Goal: Task Accomplishment & Management: Manage account settings

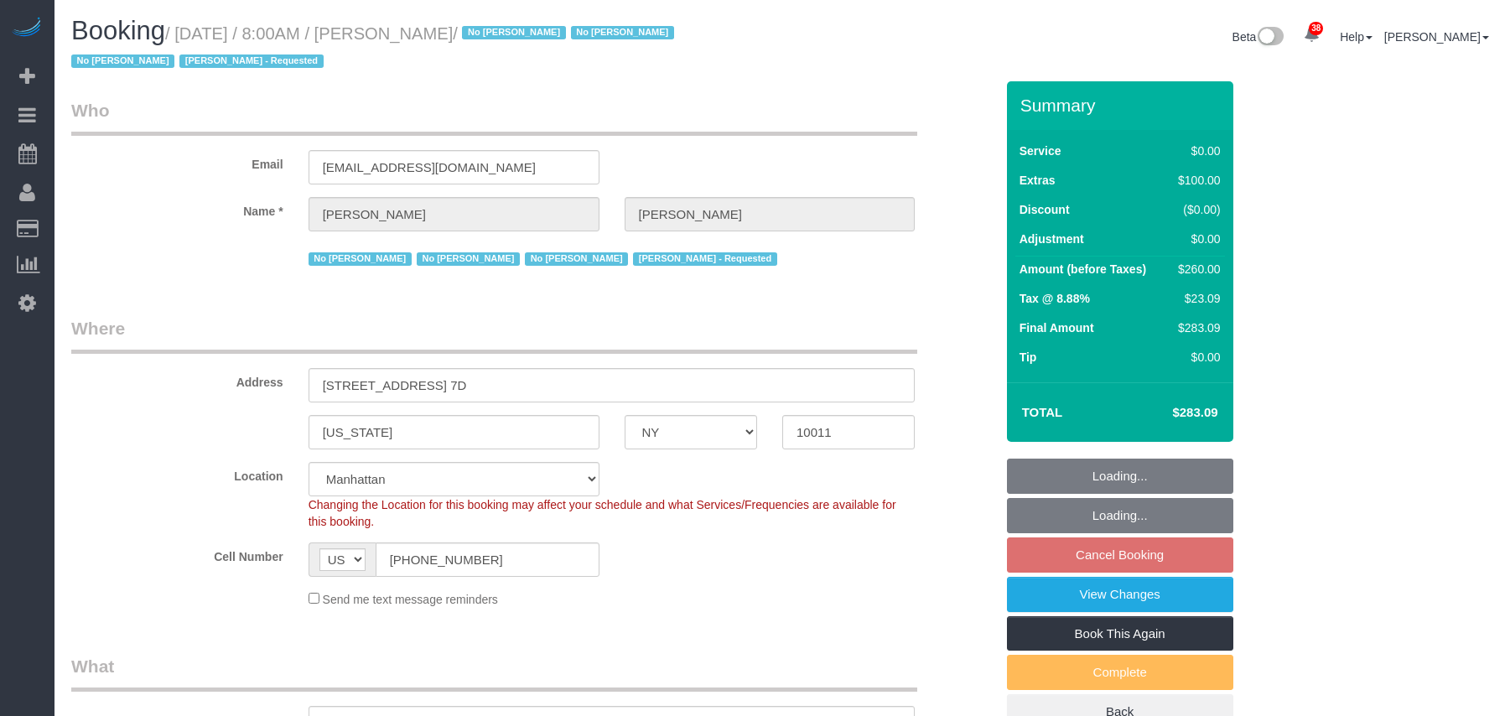
select select "NY"
select select "1"
select select "spot1"
select select "number:56"
select select "number:69"
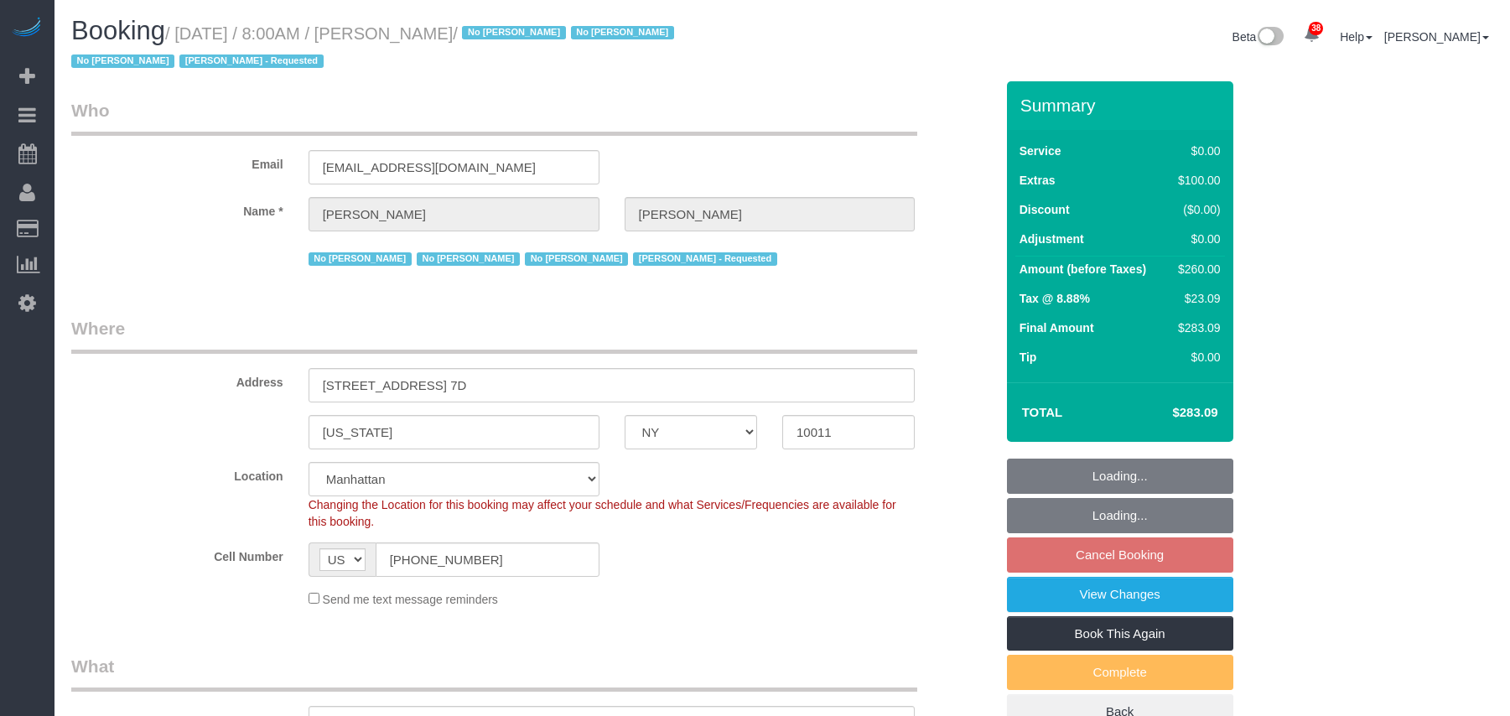
select select "number:15"
select select "number:7"
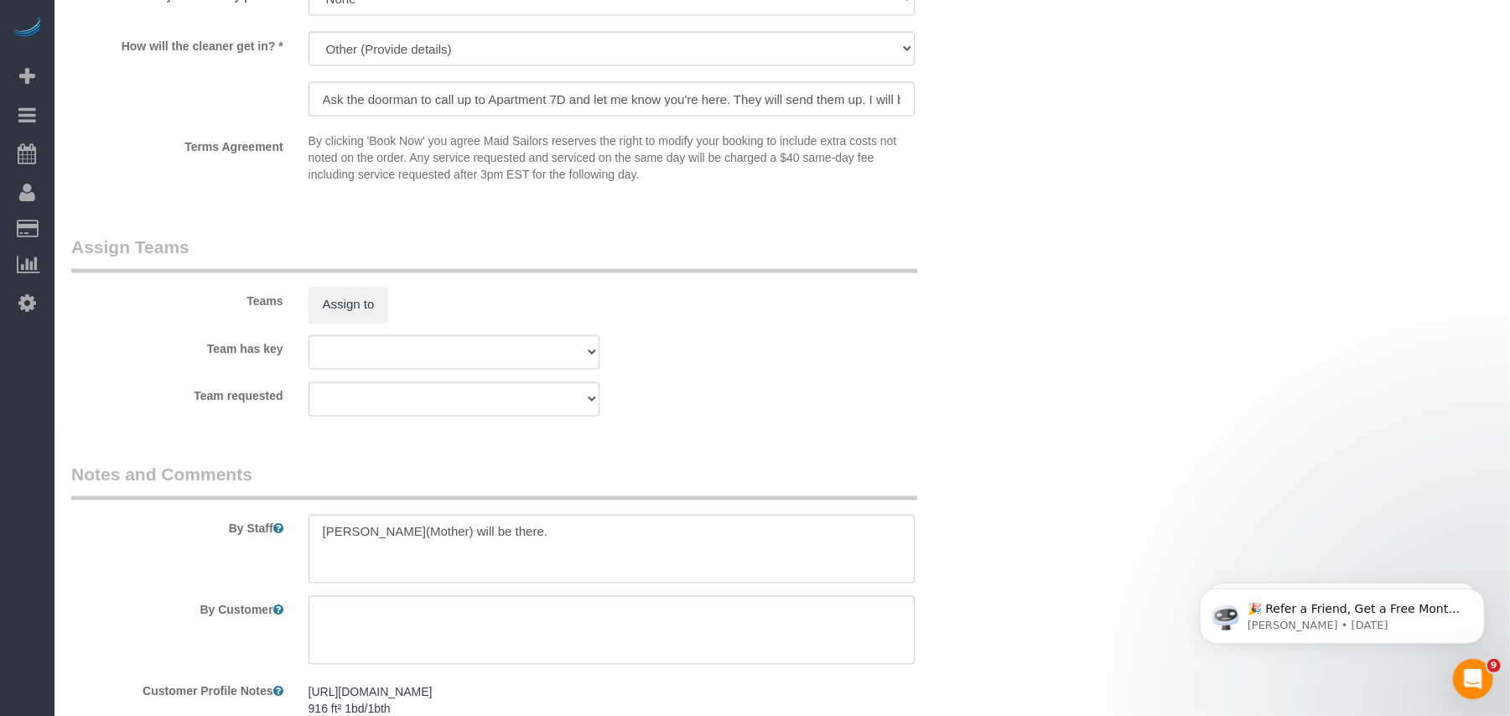
scroll to position [2170, 0]
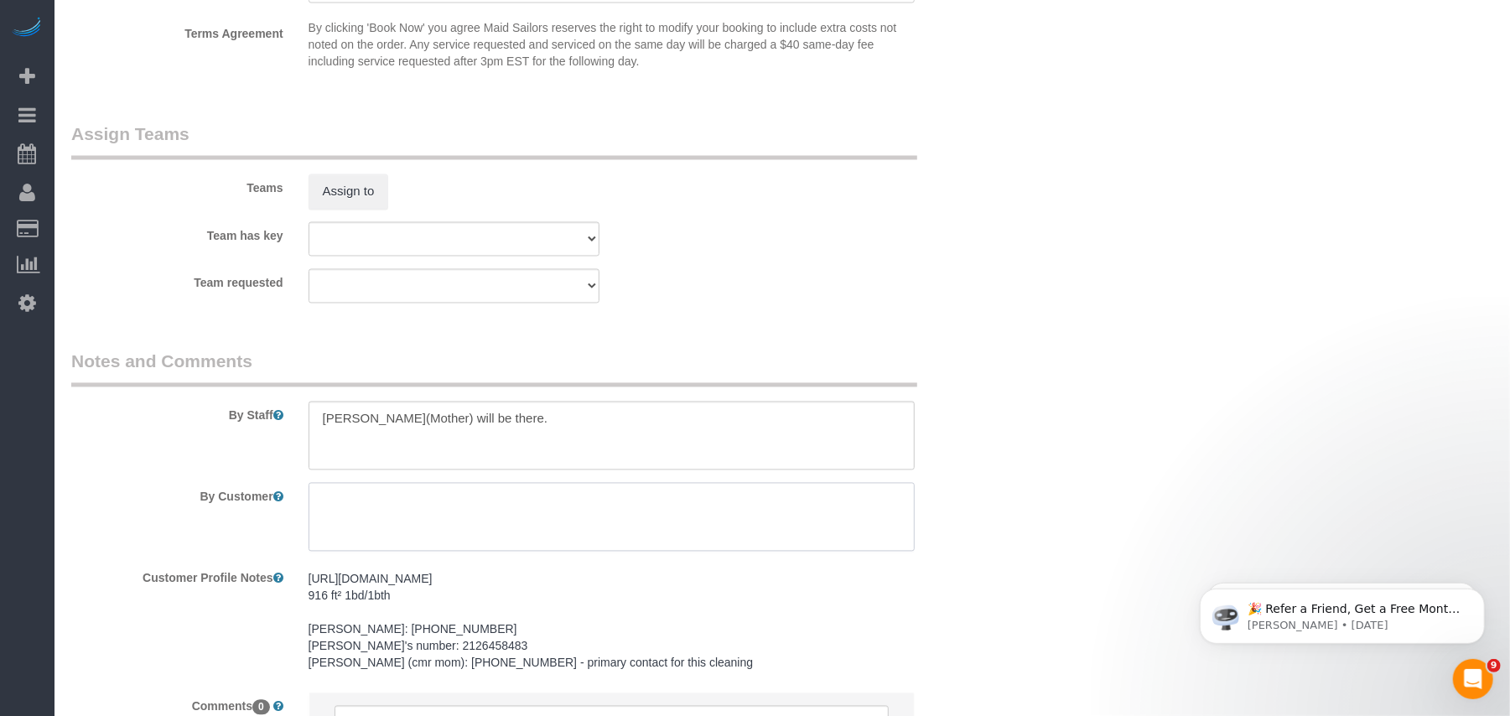
click at [383, 512] on textarea at bounding box center [612, 517] width 607 height 69
paste textarea "I have 1 small frying pan that has some stuff I can't get off, (my fingers are …"
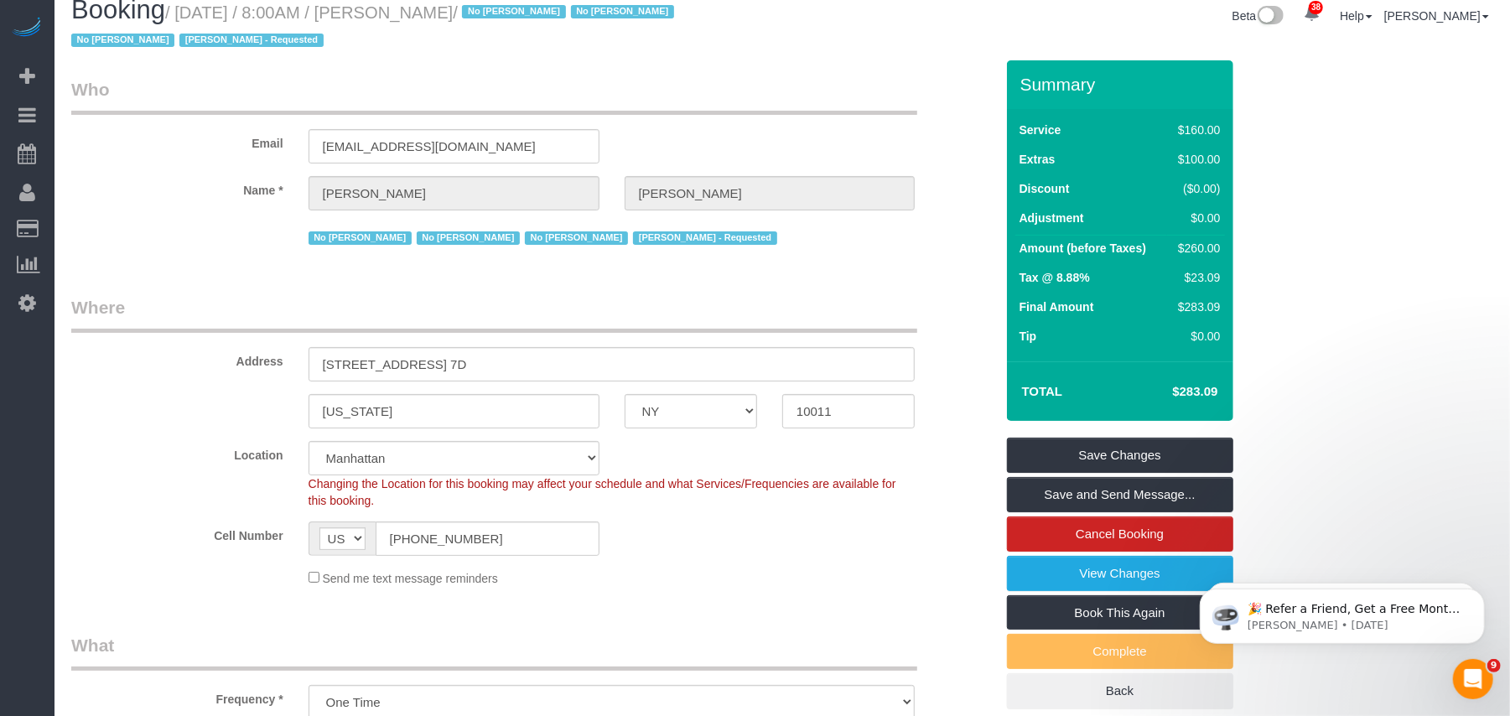
scroll to position [0, 0]
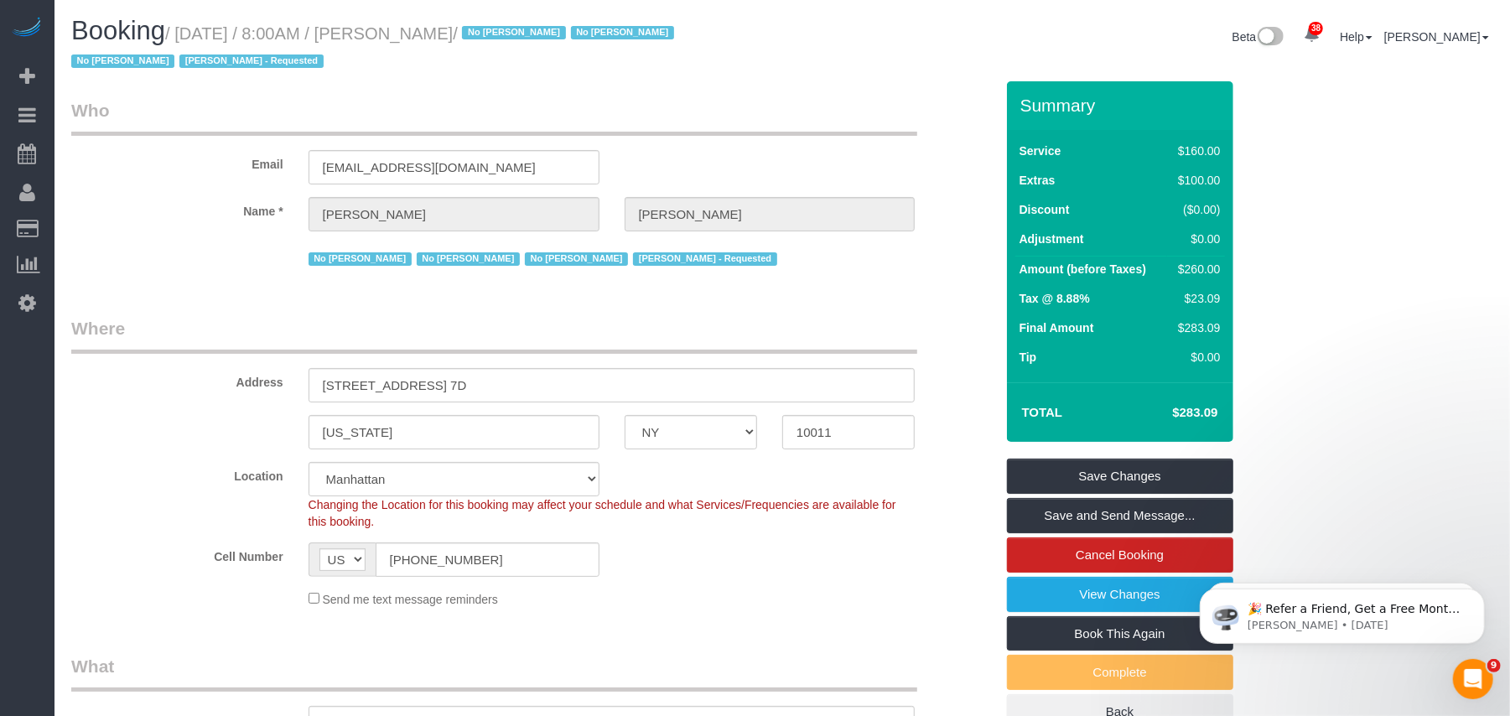
type textarea "I have 1 small frying pan that has some stuff I can't get off, (my fingers are …"
click at [1077, 484] on link "Save Changes" at bounding box center [1120, 476] width 226 height 35
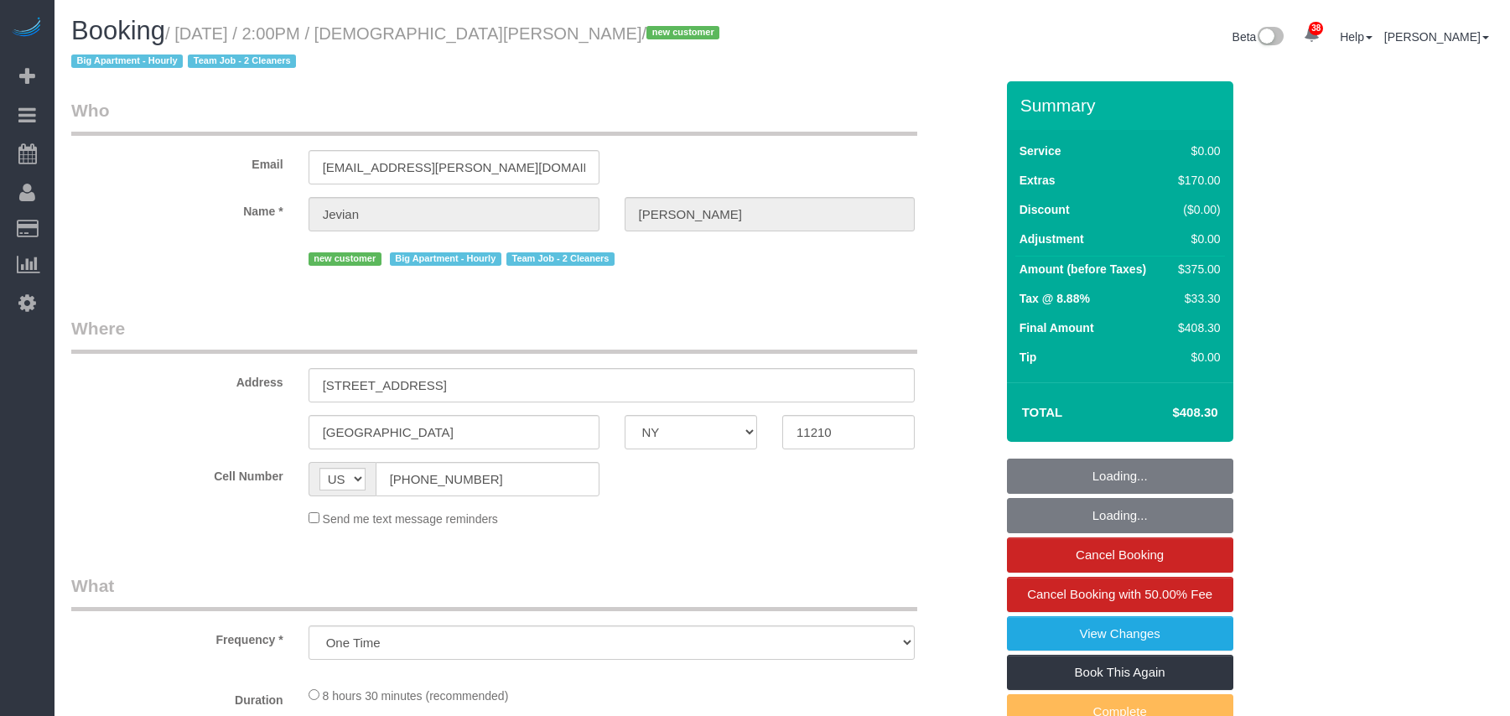
select select "NY"
select select "number:58"
select select "number:72"
select select "number:15"
select select "number:5"
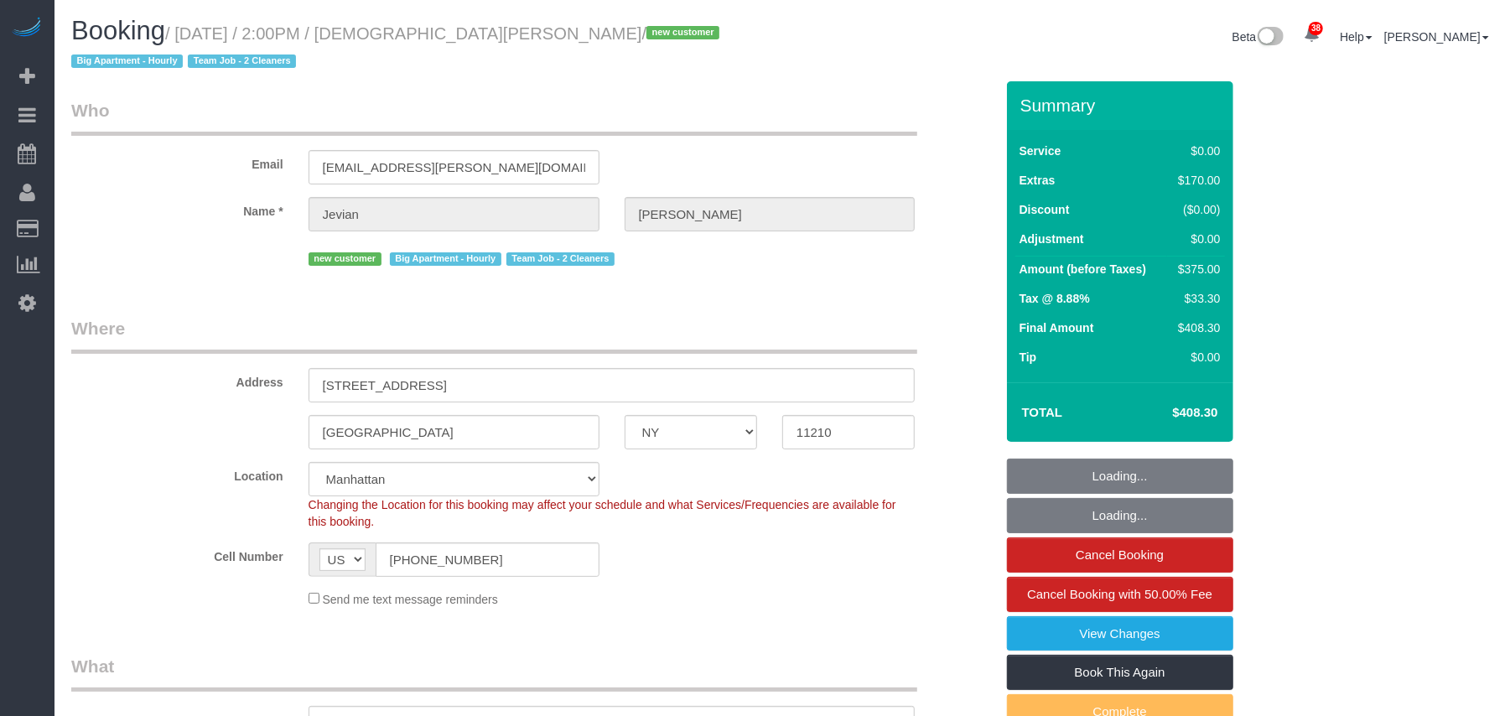
select select "2"
select select "object:1090"
select select "spot1"
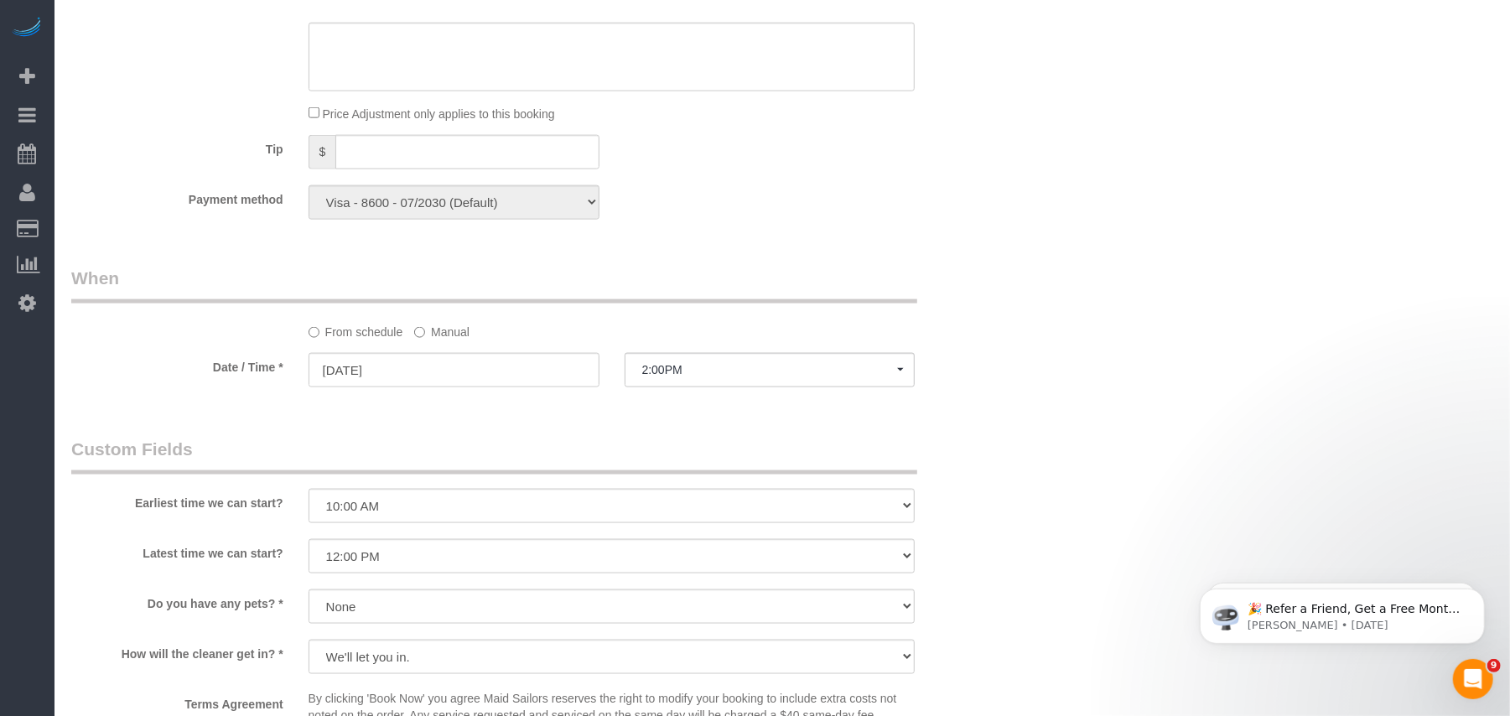
scroll to position [1453, 0]
